Goal: Navigation & Orientation: Find specific page/section

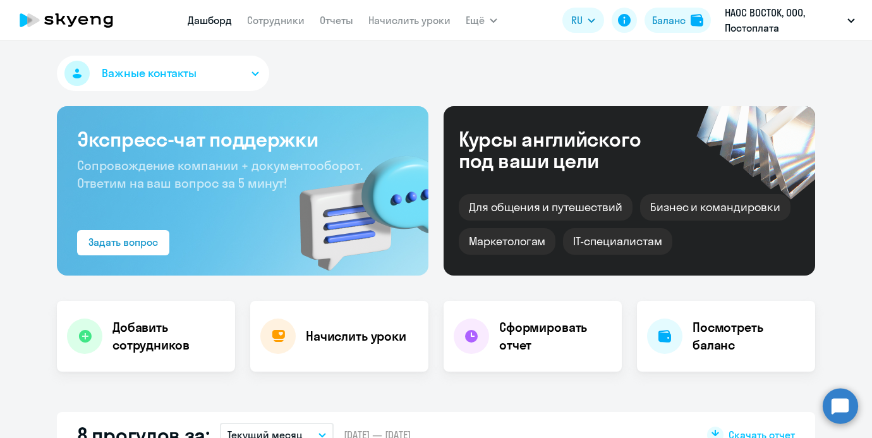
select select "30"
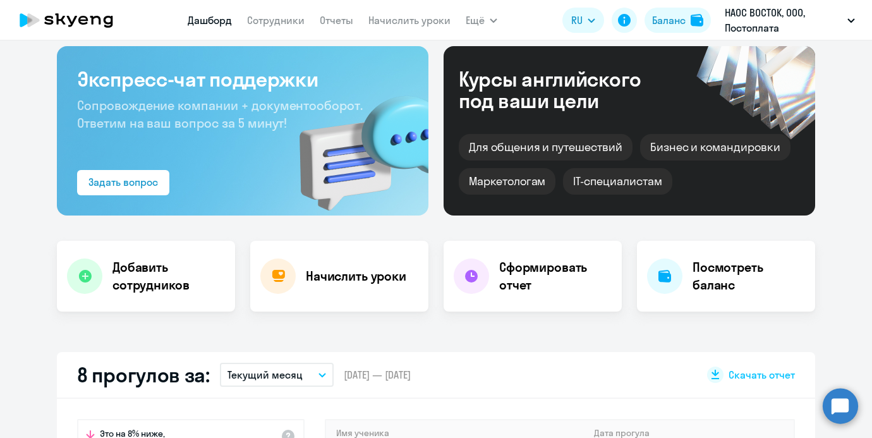
scroll to position [61, 0]
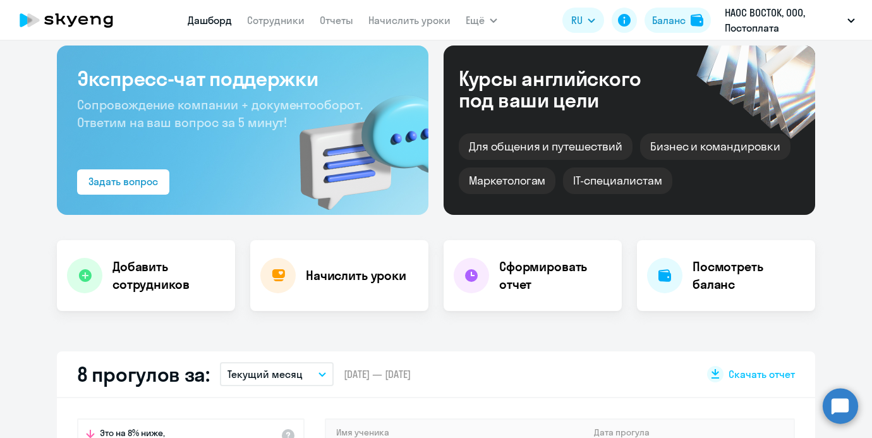
click at [291, 13] on app-menu-item-link "Сотрудники" at bounding box center [275, 21] width 57 height 16
click at [280, 23] on link "Сотрудники" at bounding box center [275, 20] width 57 height 13
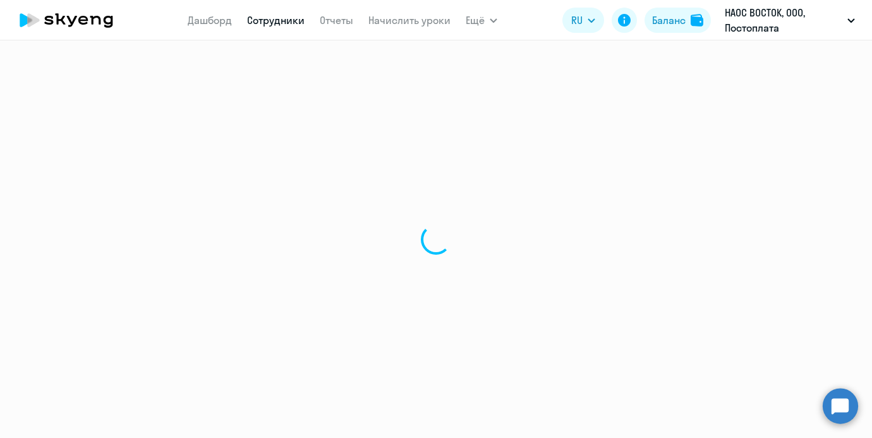
select select "30"
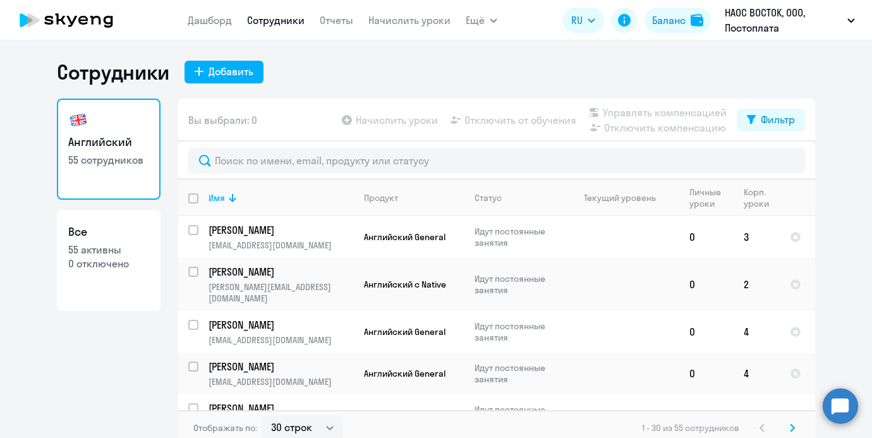
click at [195, 29] on nav "[PERSON_NAME] Отчеты Начислить уроки" at bounding box center [319, 20] width 263 height 25
click at [195, 18] on link "Дашборд" at bounding box center [210, 20] width 44 height 13
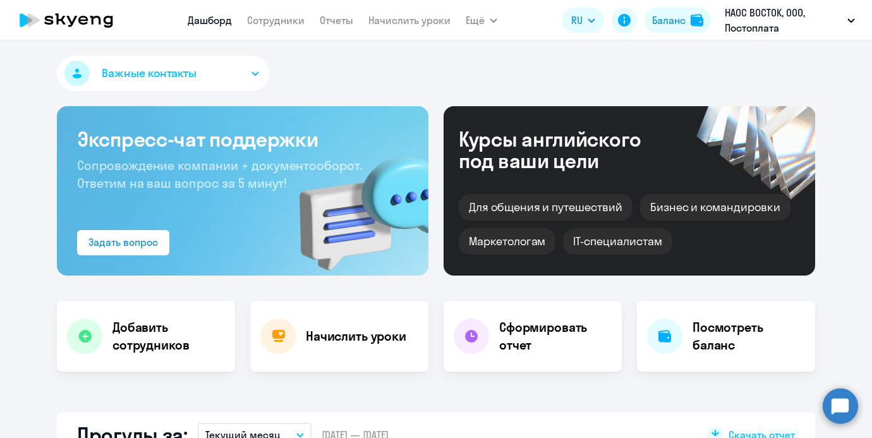
click at [193, 58] on button "Важные контакты" at bounding box center [163, 73] width 212 height 35
select select "30"
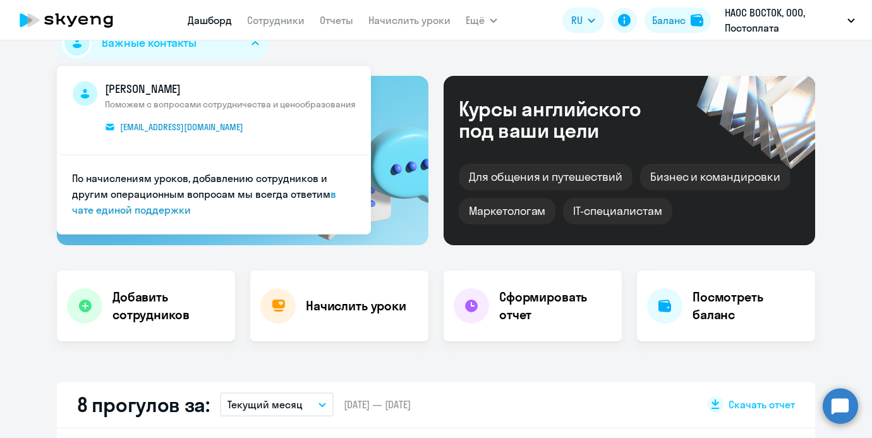
scroll to position [100, 0]
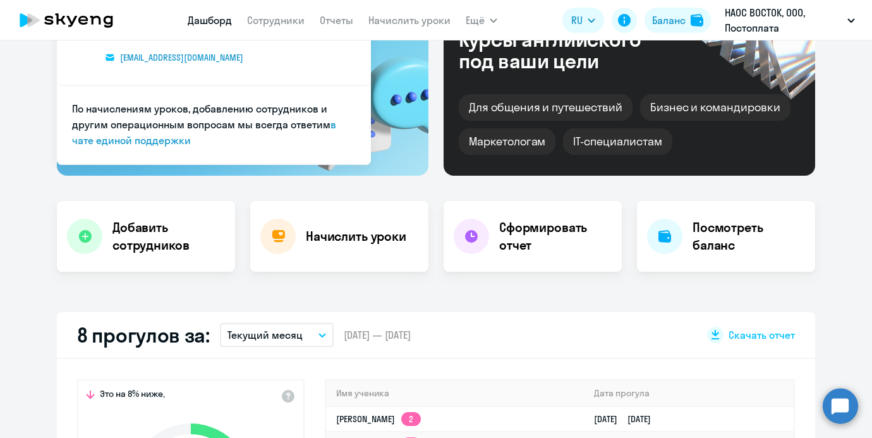
click at [294, 273] on div "Важные контакты [PERSON_NAME] с вопросами сотрудничества и ценообразования [EMA…" at bounding box center [436, 238] width 872 height 397
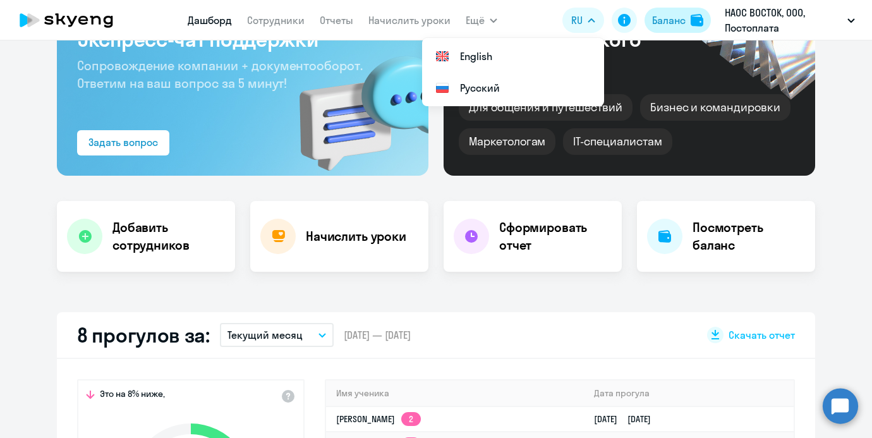
click at [659, 11] on button "Баланс" at bounding box center [677, 20] width 66 height 25
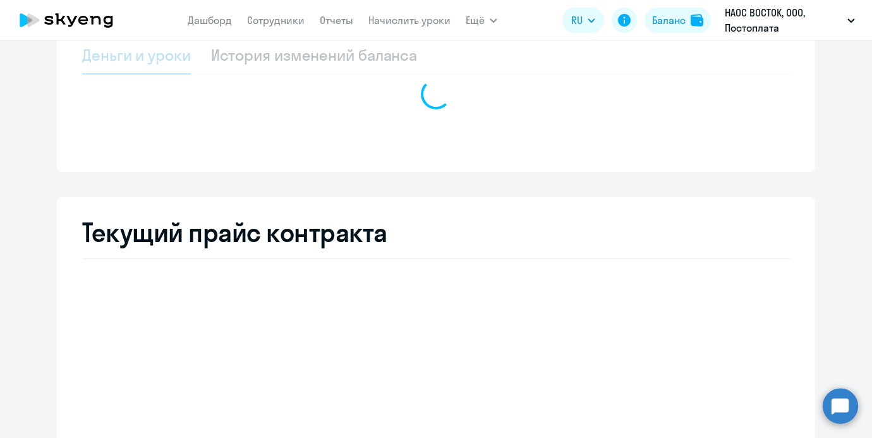
select select "english_adult_not_native_speaker"
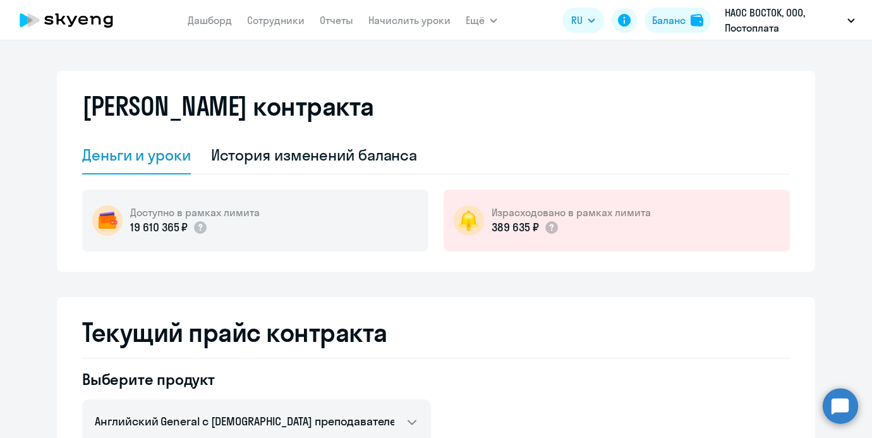
click at [285, 30] on nav "[PERSON_NAME] Отчеты Начислить уроки" at bounding box center [319, 20] width 263 height 25
click at [285, 29] on nav "[PERSON_NAME] Отчеты Начислить уроки" at bounding box center [319, 20] width 263 height 25
click at [284, 18] on link "Сотрудники" at bounding box center [275, 20] width 57 height 13
select select "30"
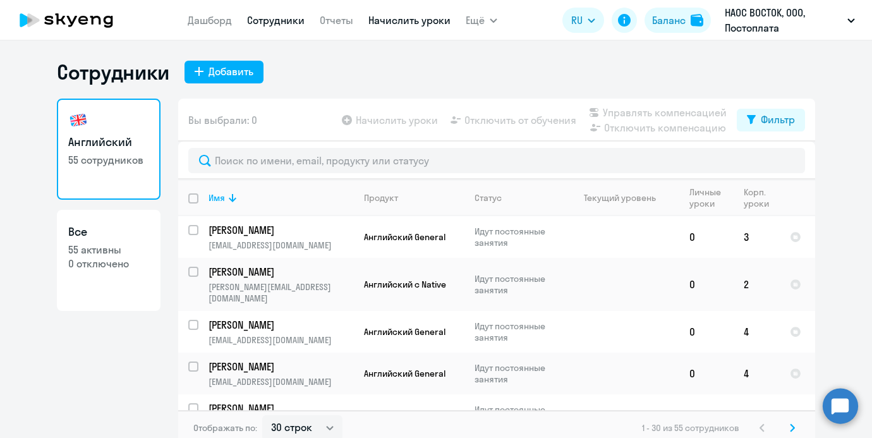
click at [390, 23] on link "Начислить уроки" at bounding box center [409, 20] width 82 height 13
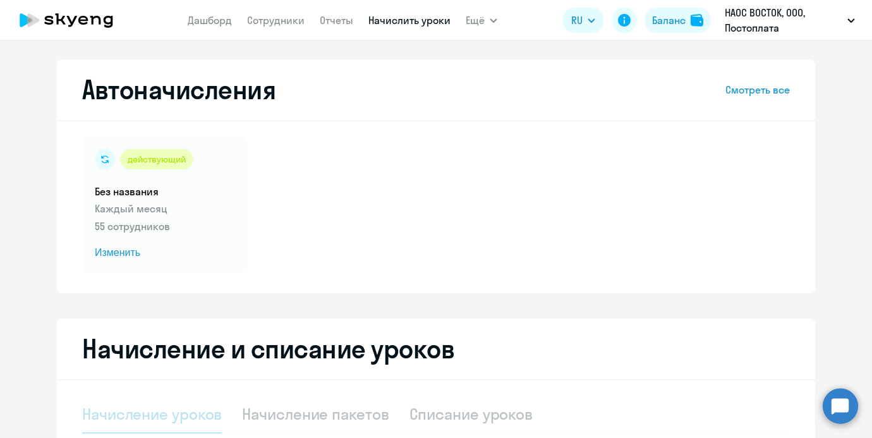
select select "10"
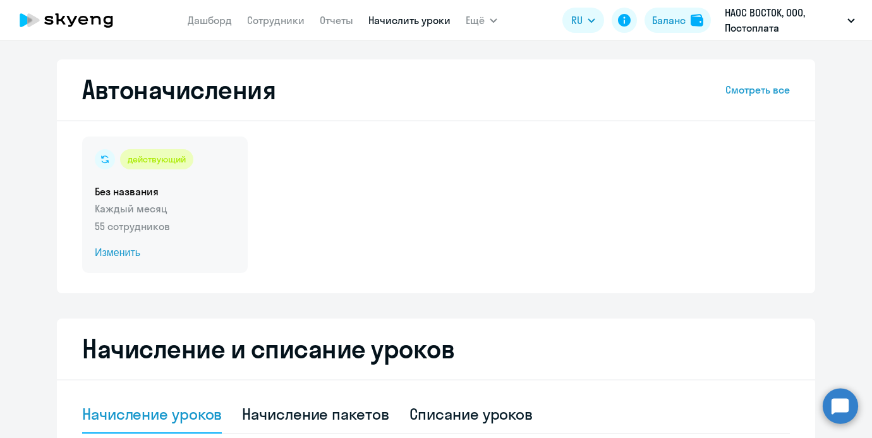
click at [233, 179] on div "действующий Без названия Каждый месяц 55 сотрудников Изменить" at bounding box center [164, 204] width 165 height 136
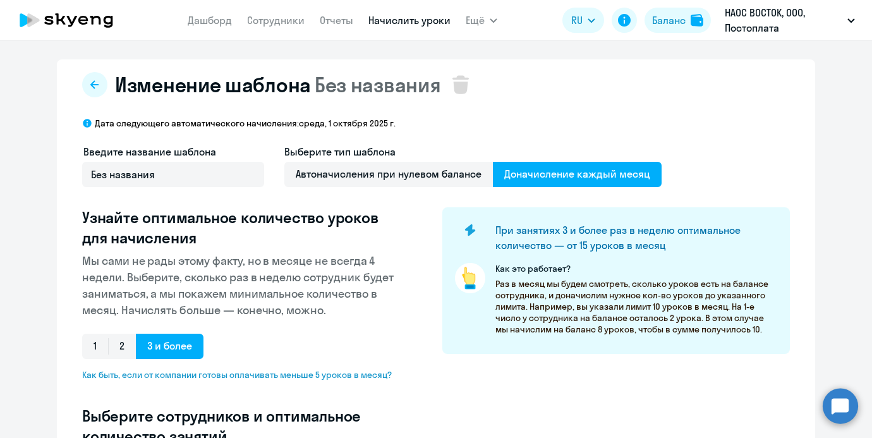
select select "10"
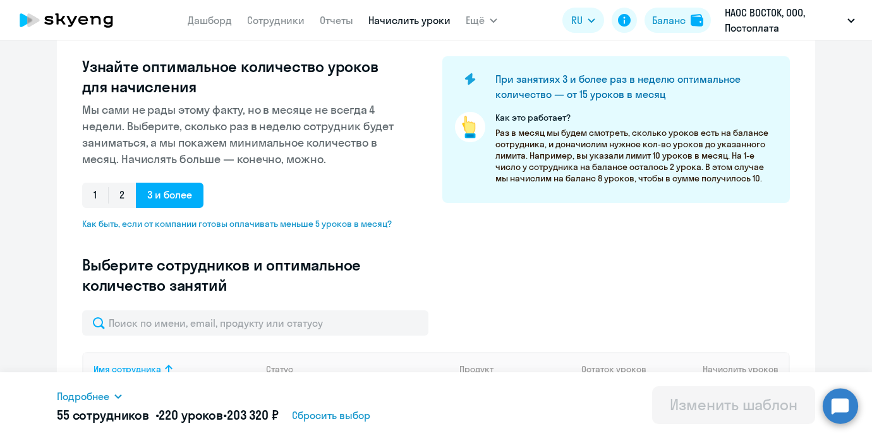
scroll to position [149, 0]
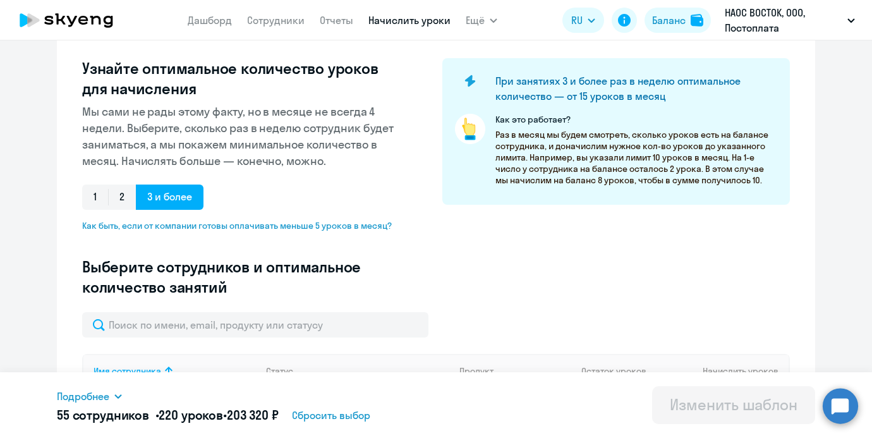
click at [199, 9] on nav "[PERSON_NAME] Отчеты Начислить уроки" at bounding box center [319, 20] width 263 height 25
click at [198, 20] on link "Дашборд" at bounding box center [210, 20] width 44 height 13
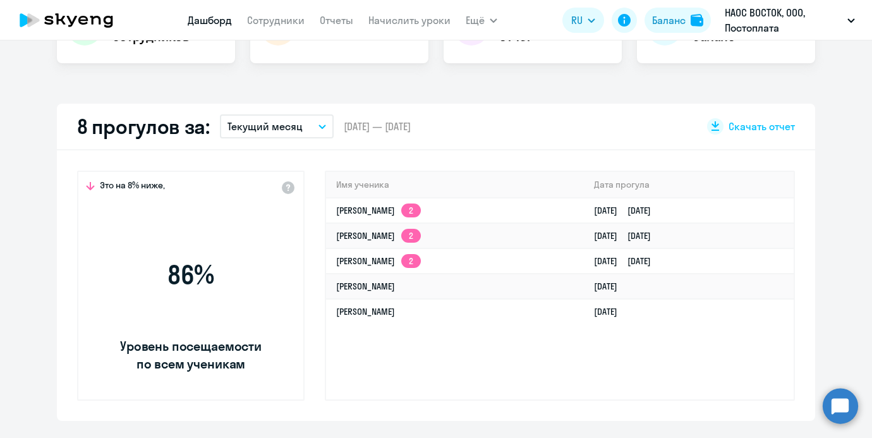
select select "30"
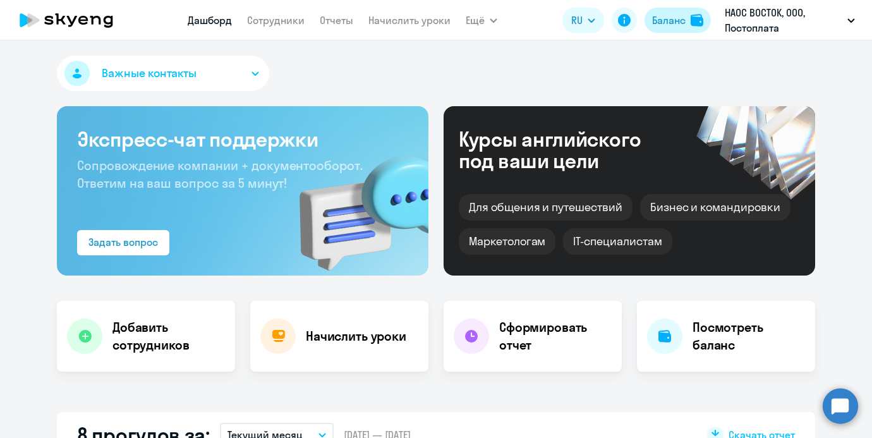
click at [658, 20] on div "Баланс" at bounding box center [668, 20] width 33 height 15
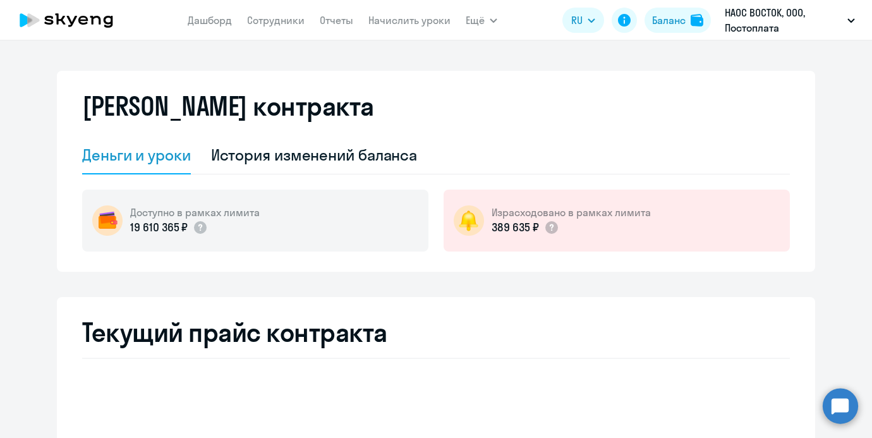
select select "english_adult_not_native_speaker"
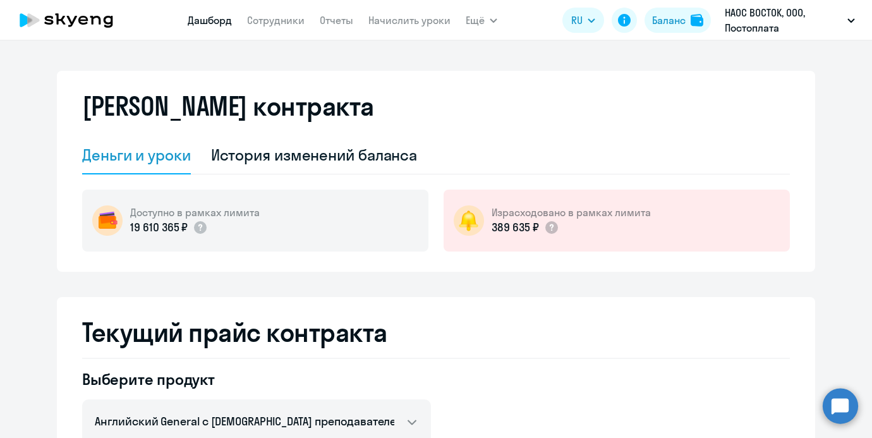
click at [219, 20] on link "Дашборд" at bounding box center [210, 20] width 44 height 13
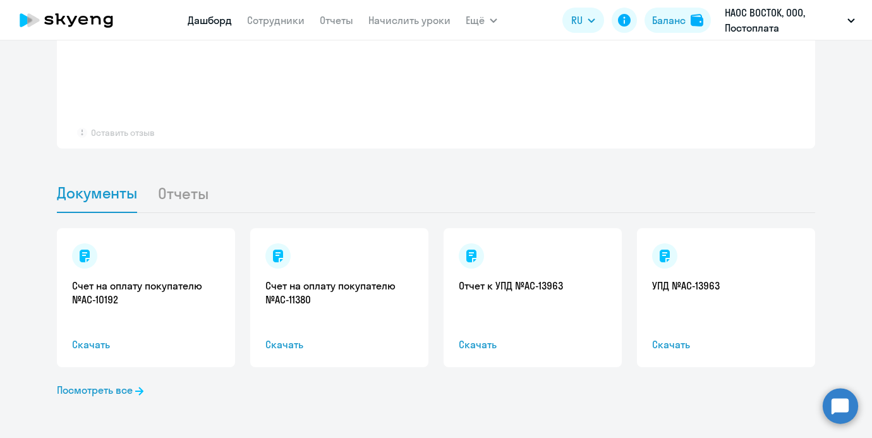
scroll to position [1130, 0]
select select "30"
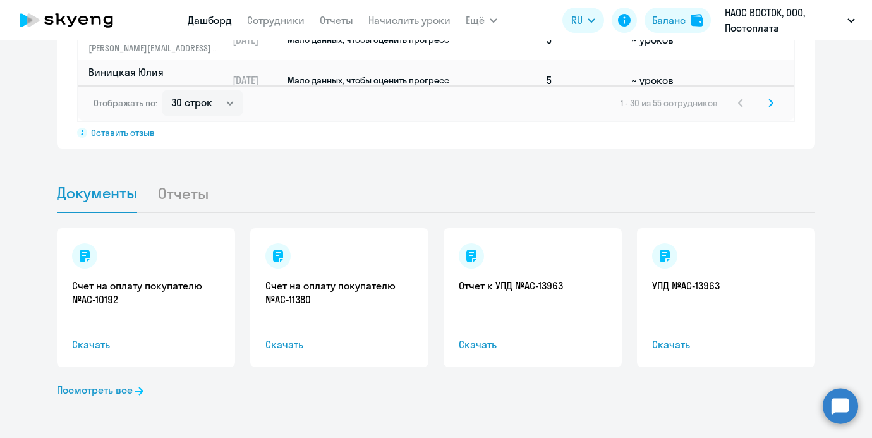
scroll to position [8, 0]
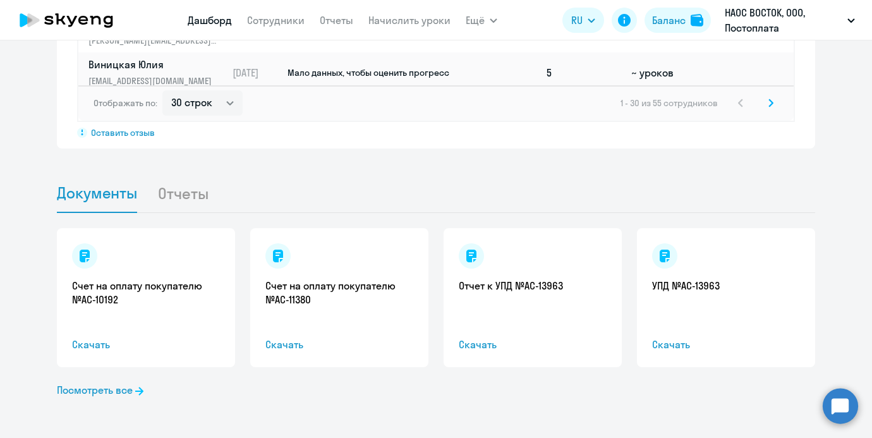
click at [183, 190] on li "Отчеты" at bounding box center [192, 193] width 71 height 39
click at [119, 398] on div "Счет на оплату покупателю №AC-10192 Скачать Счет на оплату покупателю №AC-11380…" at bounding box center [436, 325] width 758 height 225
click at [119, 392] on link "Посмотреть все" at bounding box center [100, 389] width 87 height 15
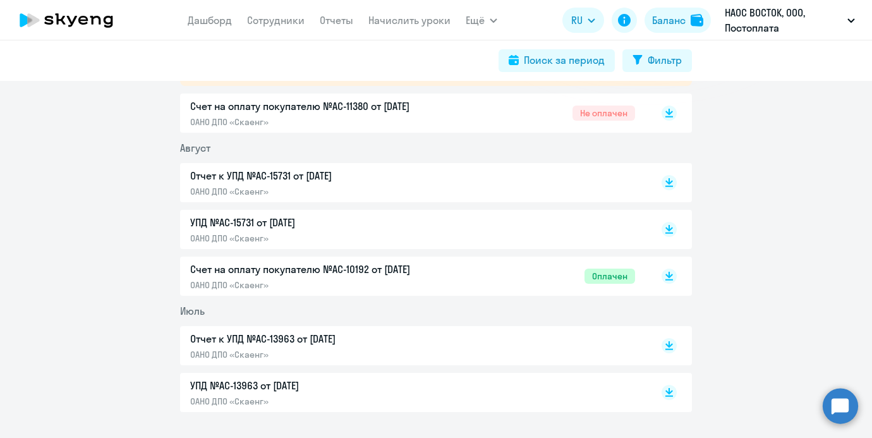
scroll to position [313, 0]
